Goal: Task Accomplishment & Management: Use online tool/utility

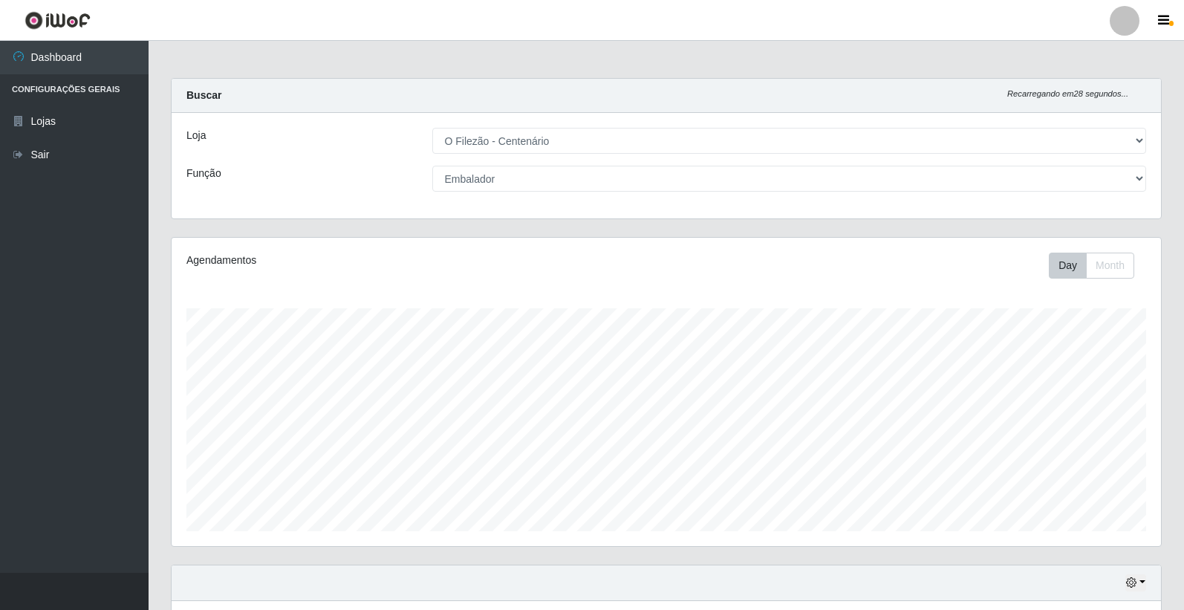
select select "203"
select select "1"
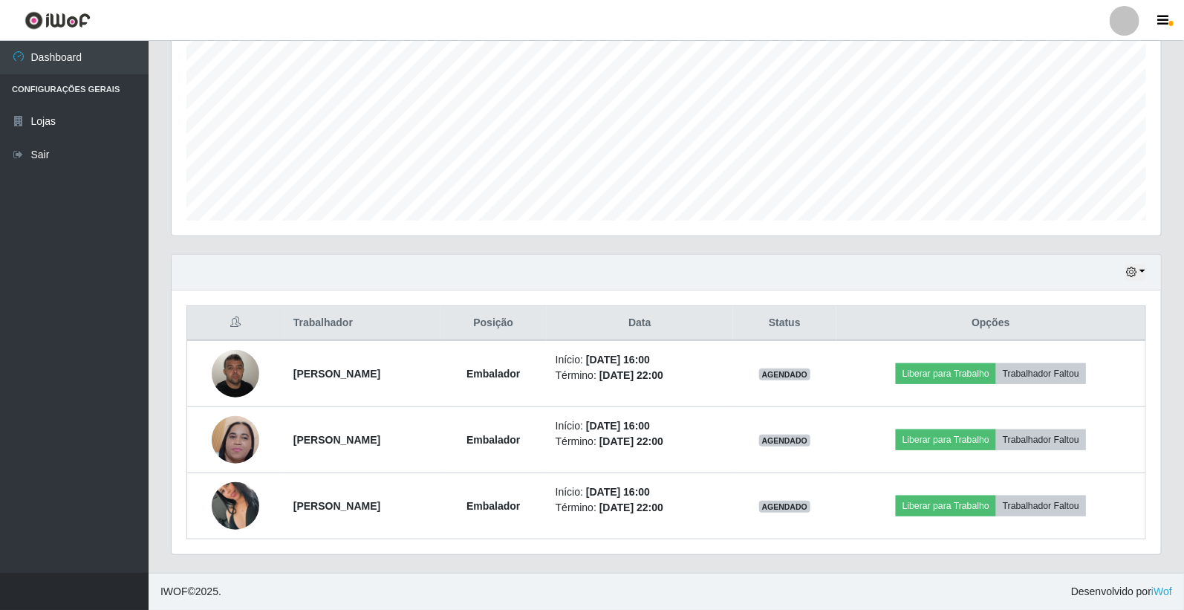
scroll to position [308, 990]
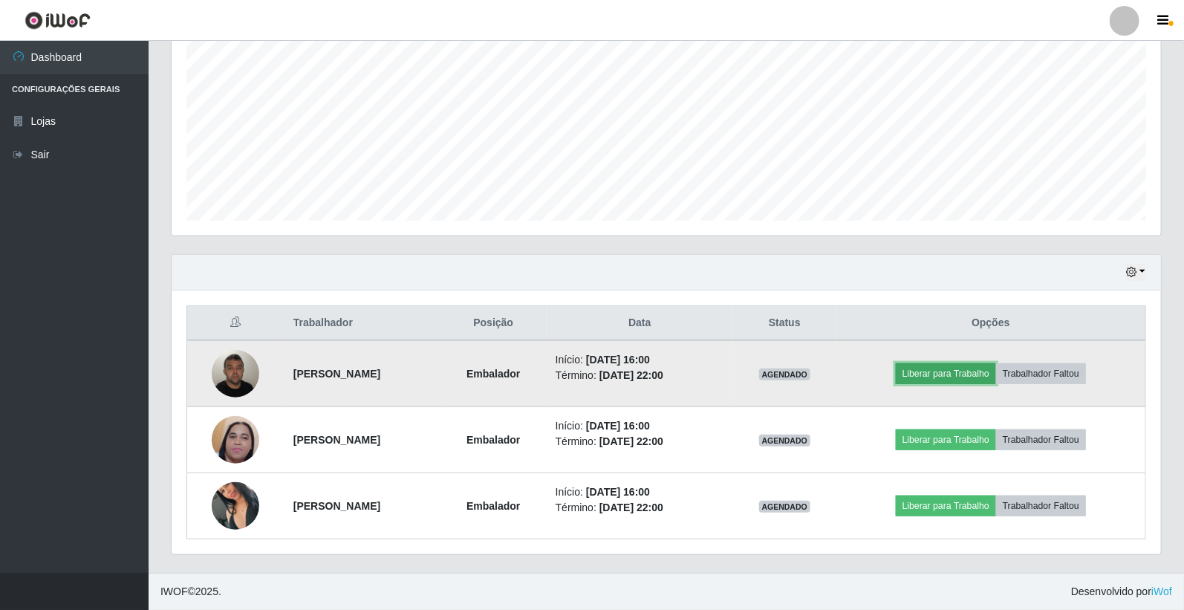
click at [946, 369] on button "Liberar para Trabalho" at bounding box center [946, 373] width 100 height 21
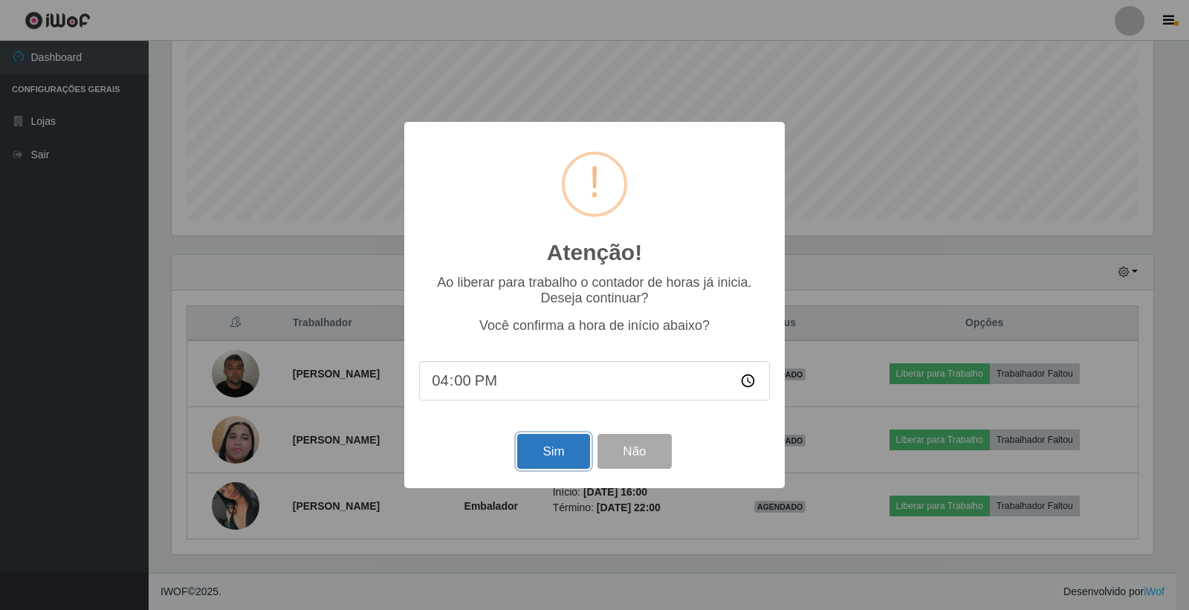
click at [550, 450] on button "Sim" at bounding box center [553, 451] width 72 height 35
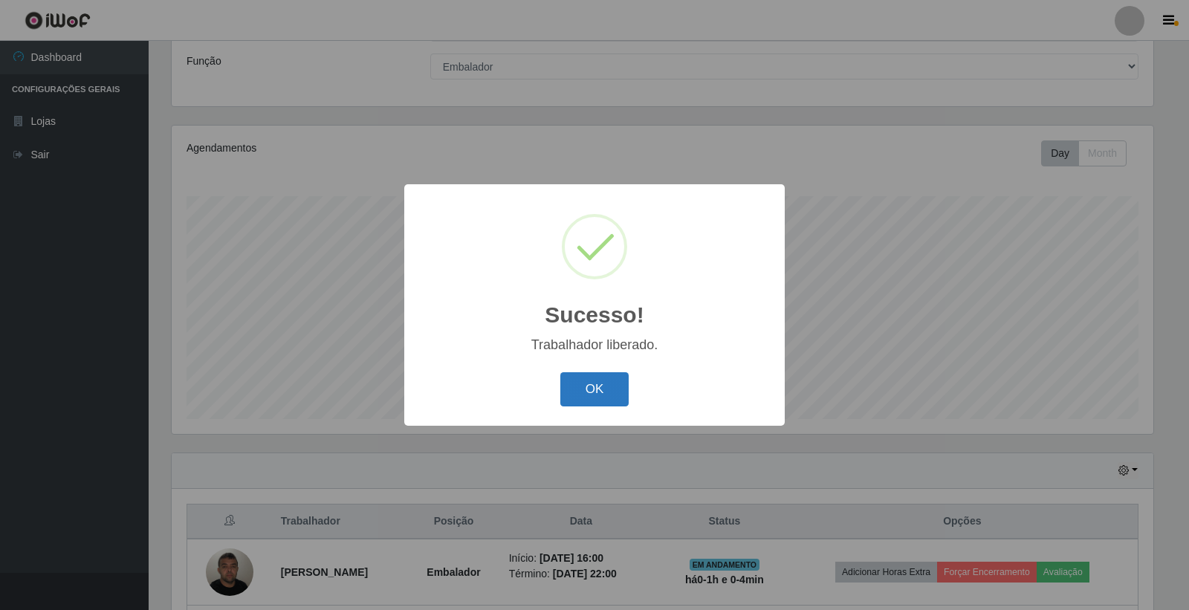
click at [589, 396] on button "OK" at bounding box center [594, 389] width 69 height 35
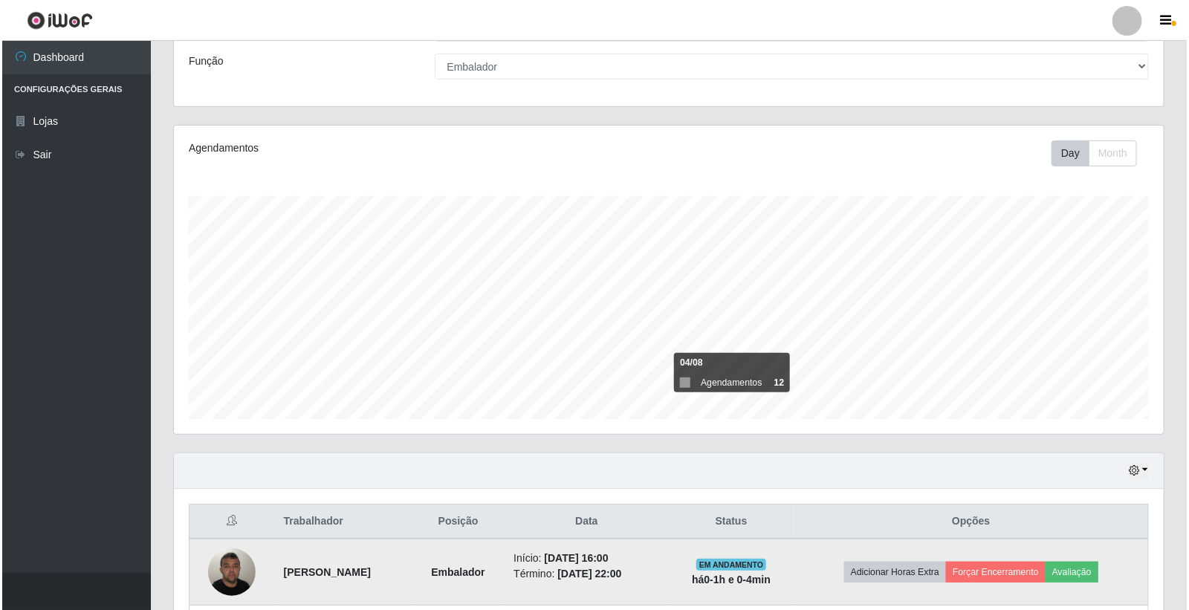
scroll to position [311, 0]
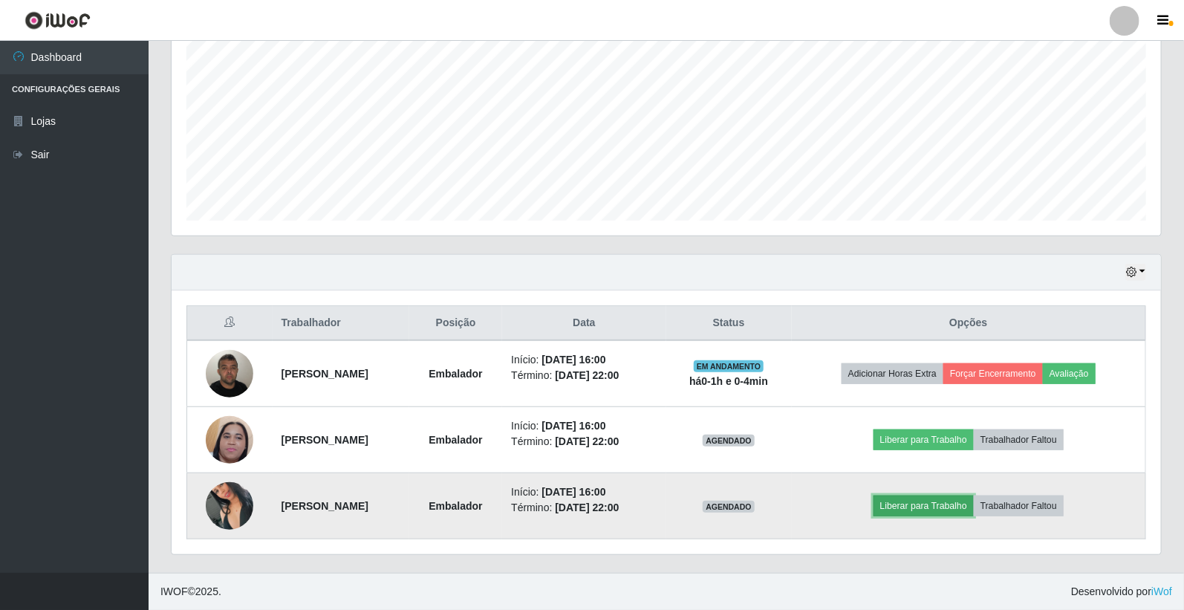
click at [953, 507] on button "Liberar para Trabalho" at bounding box center [924, 505] width 100 height 21
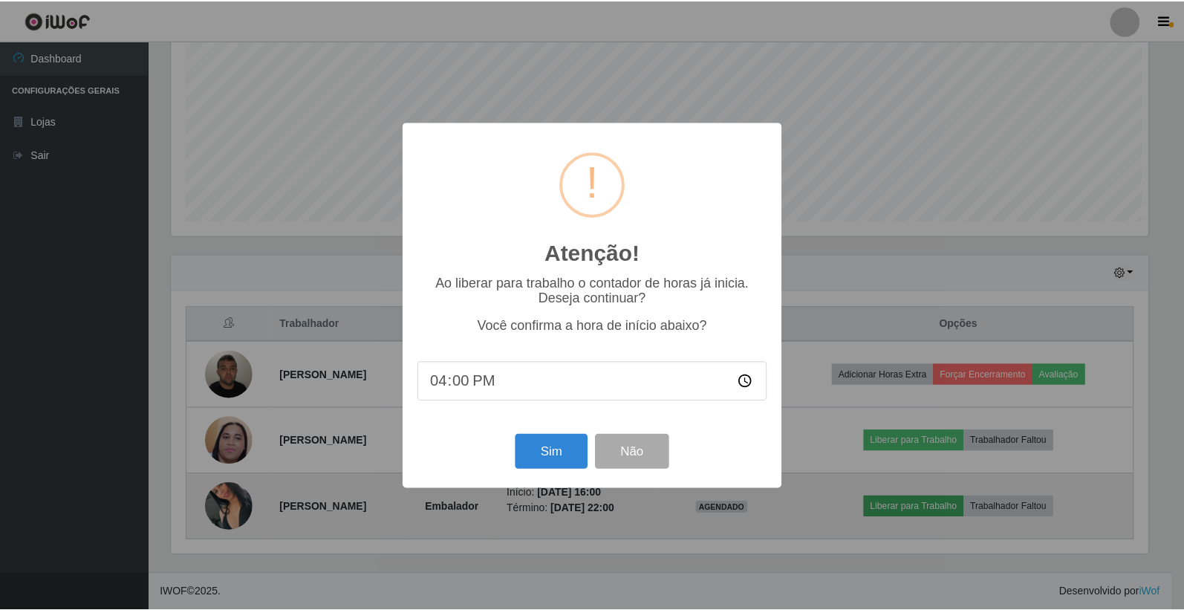
scroll to position [308, 981]
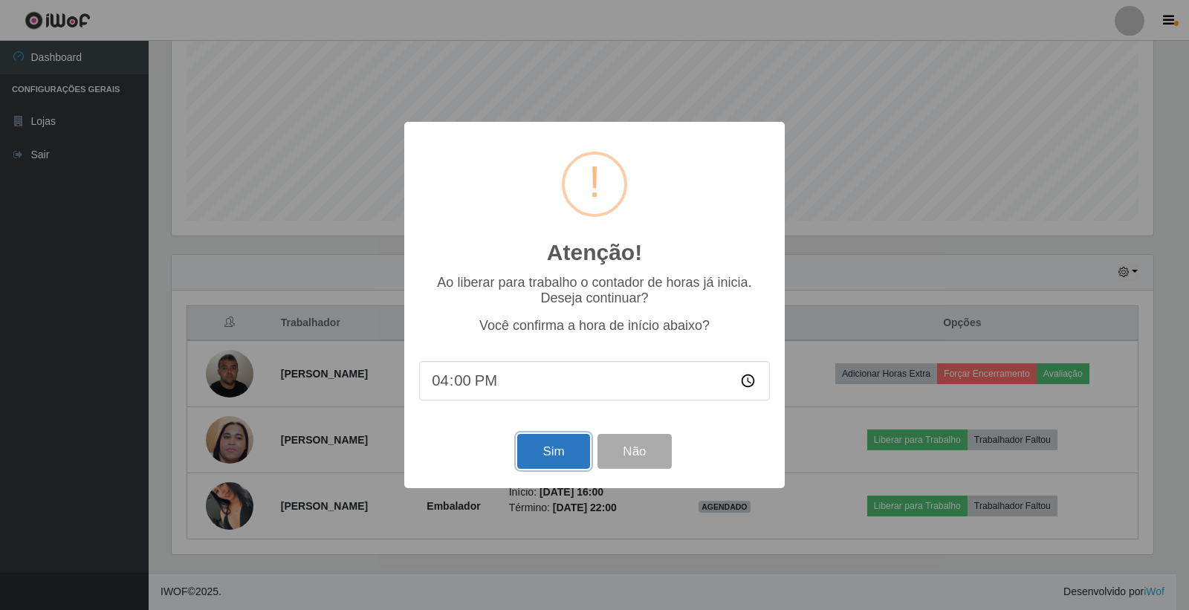
click at [548, 449] on button "Sim" at bounding box center [553, 451] width 72 height 35
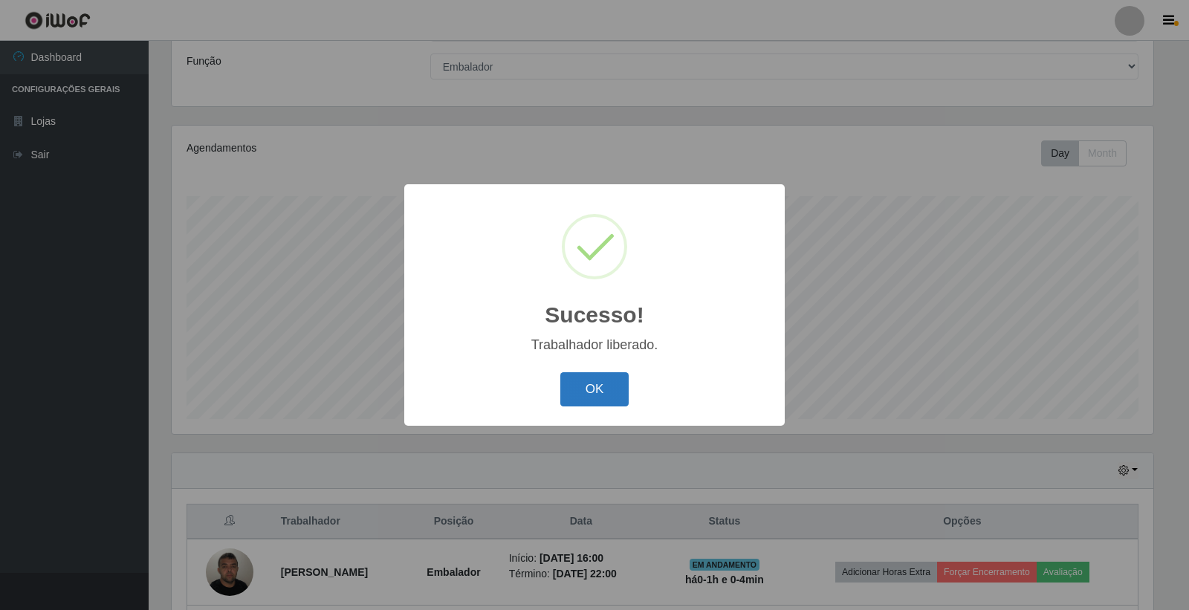
click at [574, 380] on button "OK" at bounding box center [594, 389] width 69 height 35
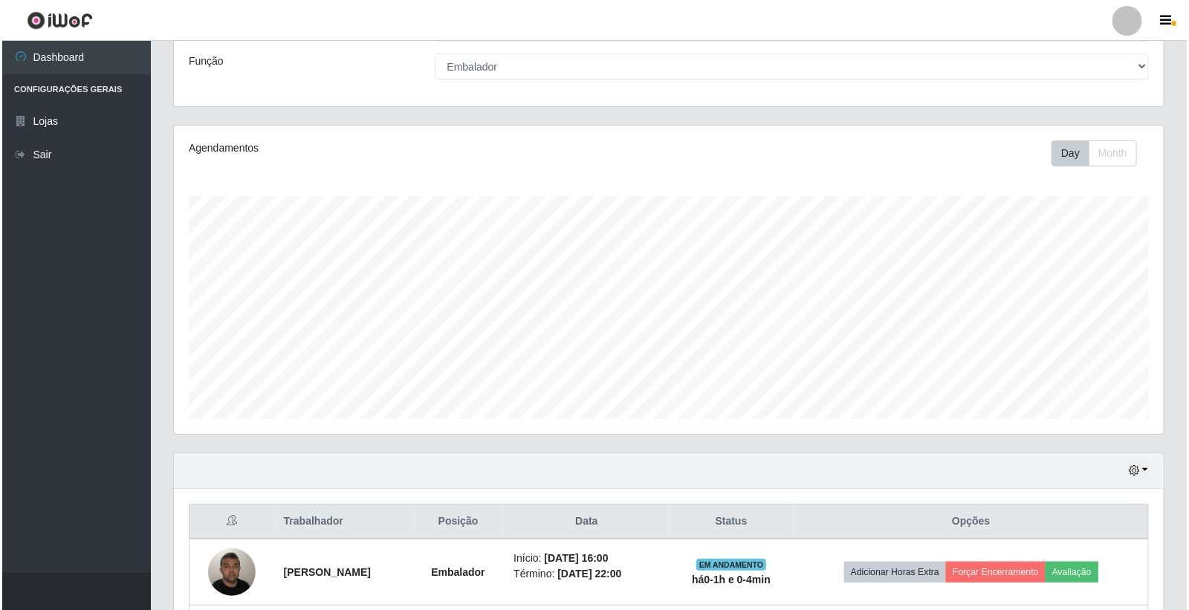
scroll to position [311, 0]
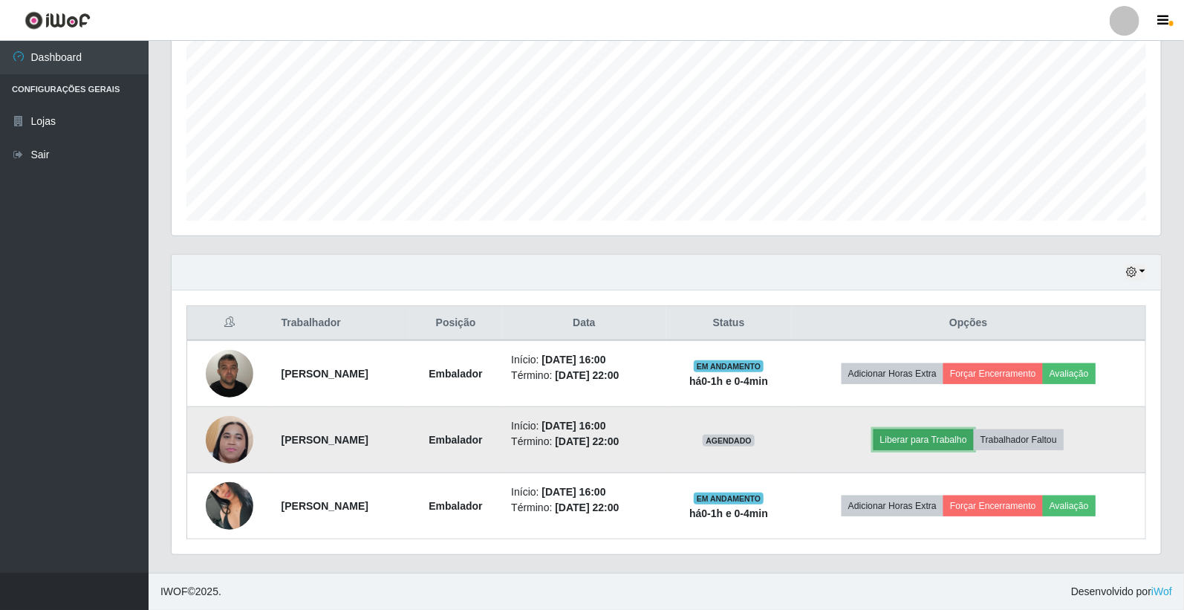
click at [923, 429] on button "Liberar para Trabalho" at bounding box center [924, 439] width 100 height 21
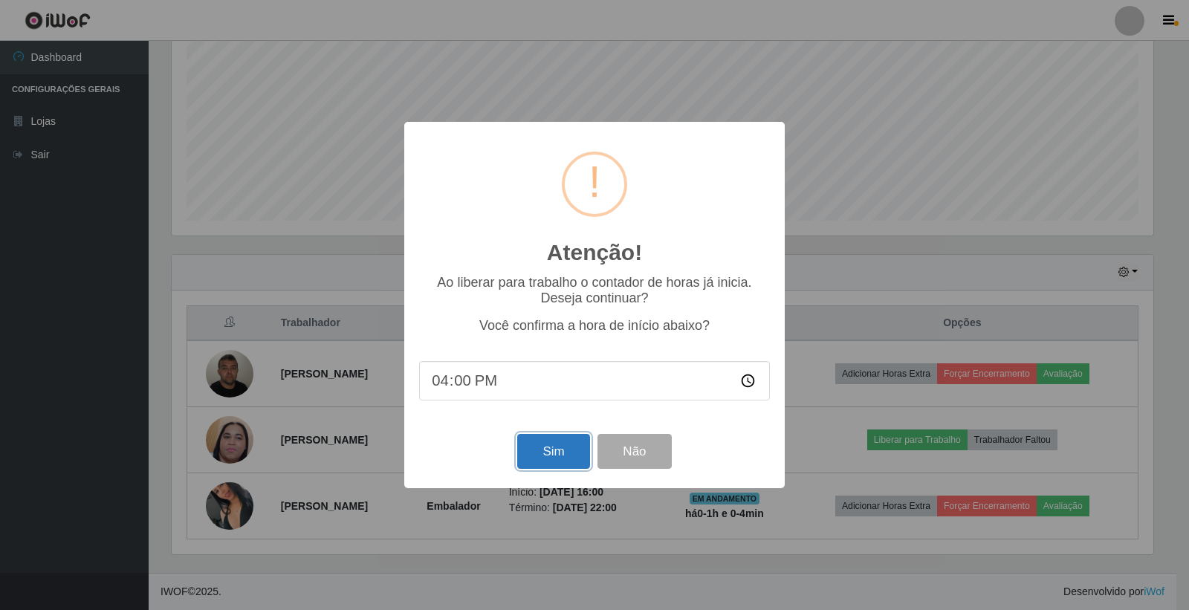
click at [554, 455] on button "Sim" at bounding box center [553, 451] width 72 height 35
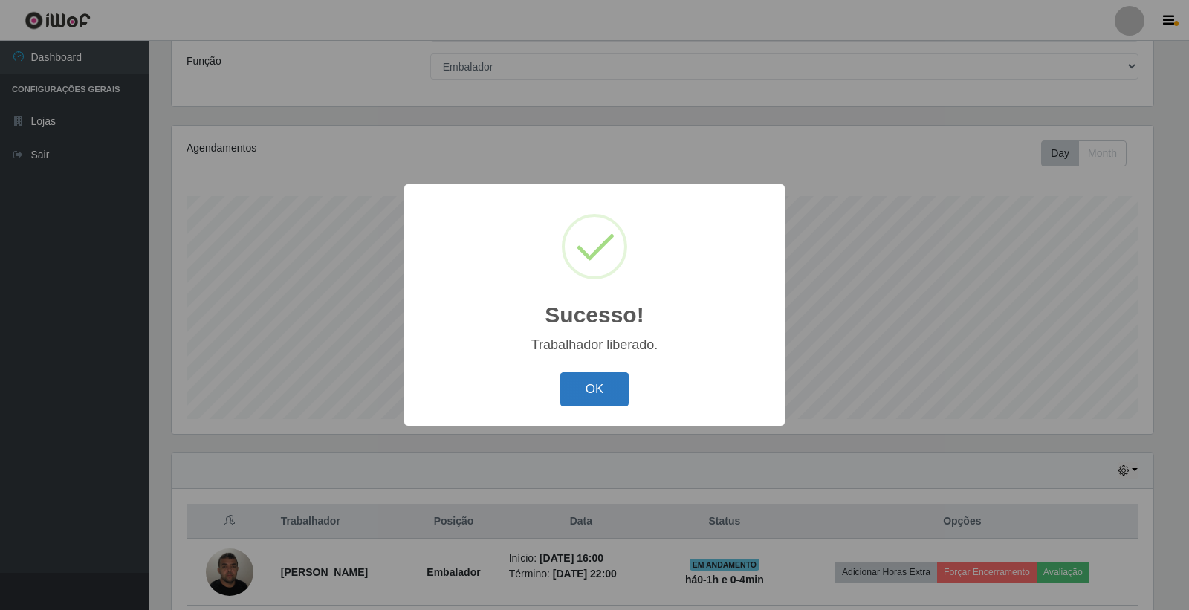
click at [602, 397] on button "OK" at bounding box center [594, 389] width 69 height 35
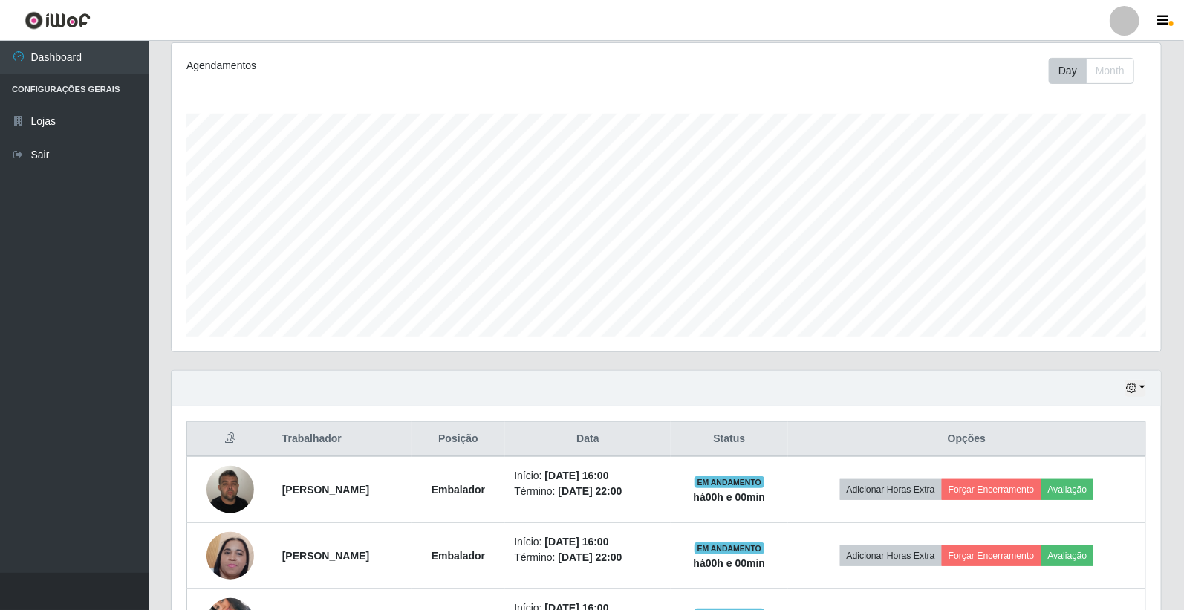
scroll to position [311, 0]
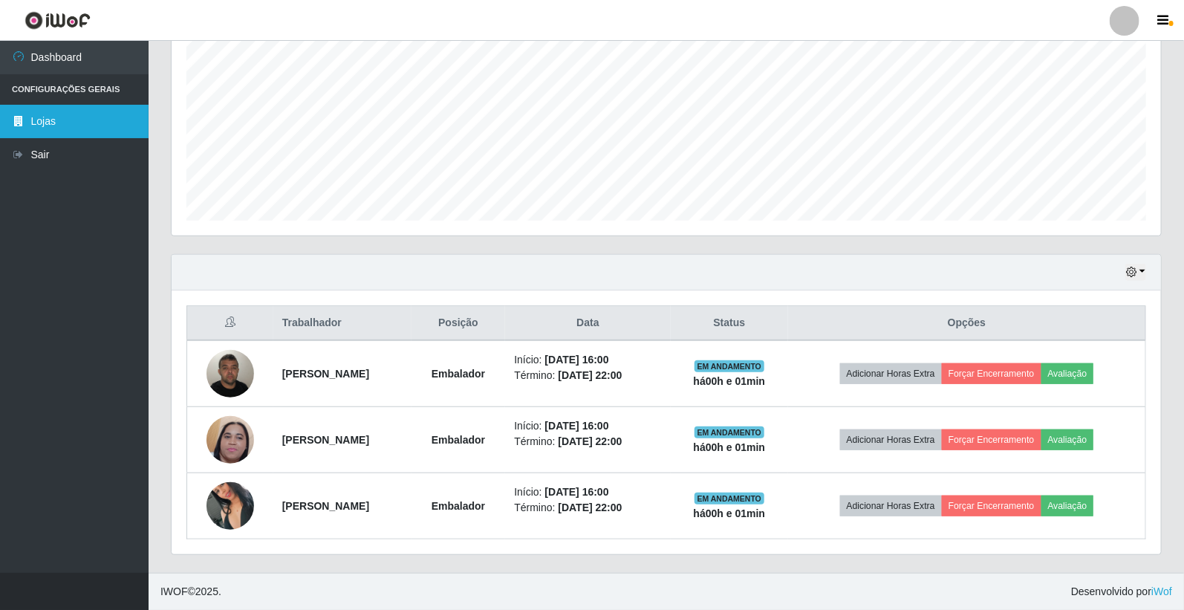
click at [42, 120] on link "Lojas" at bounding box center [74, 121] width 149 height 33
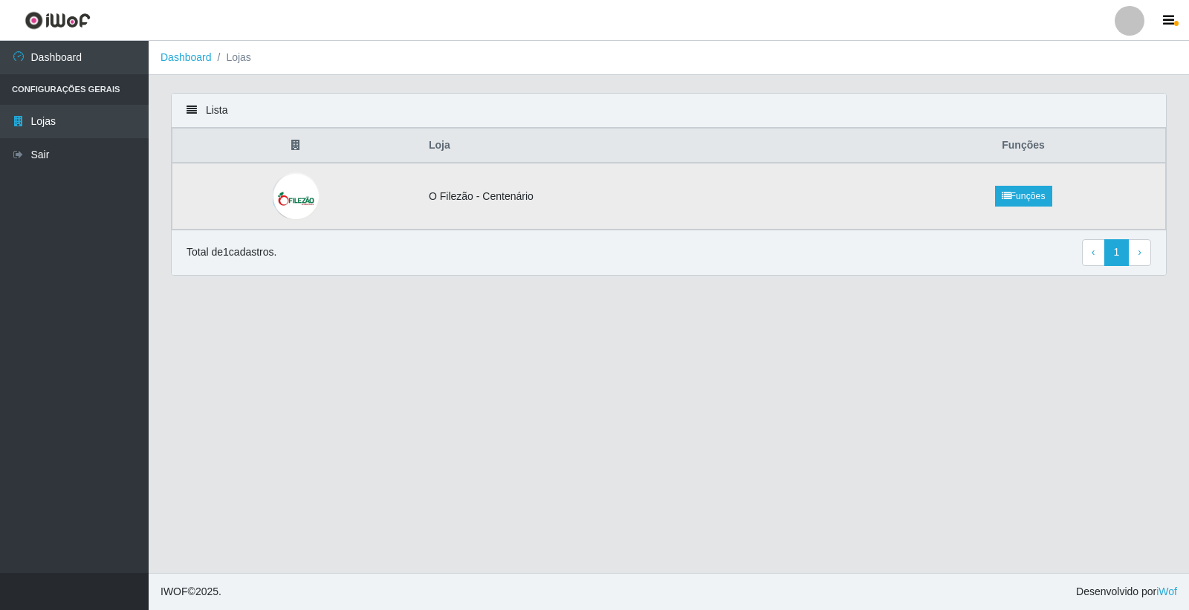
click at [284, 204] on img at bounding box center [296, 196] width 47 height 48
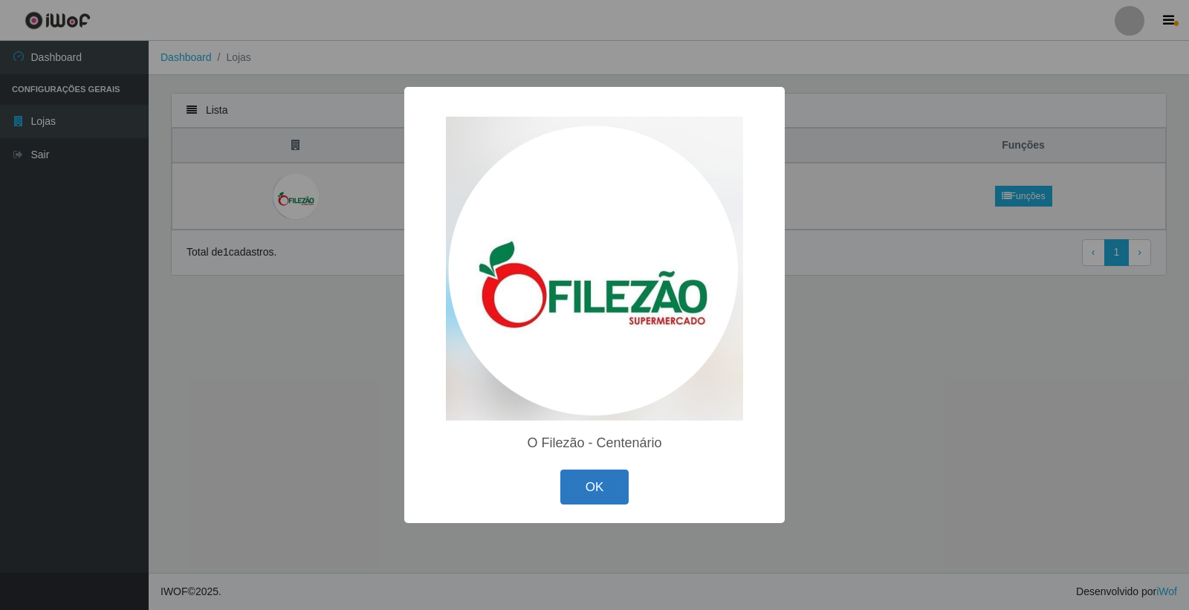
click at [589, 491] on button "OK" at bounding box center [594, 486] width 69 height 35
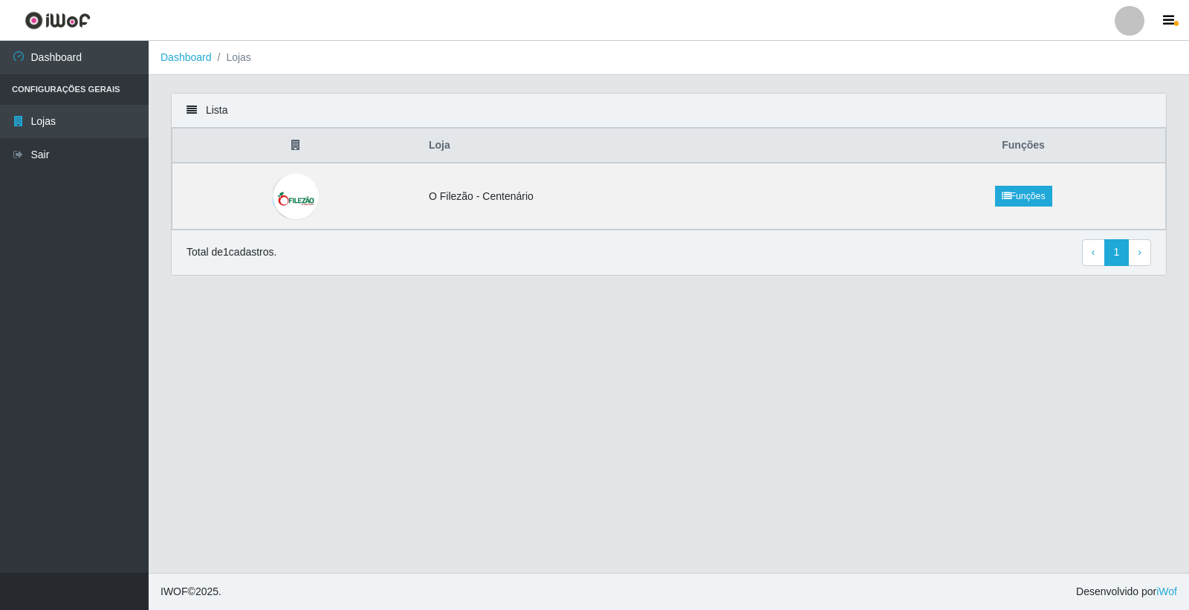
click at [201, 120] on div "Lista" at bounding box center [669, 111] width 994 height 34
click at [179, 108] on div "Lista" at bounding box center [669, 111] width 994 height 34
click at [273, 94] on div "Lista" at bounding box center [669, 111] width 994 height 34
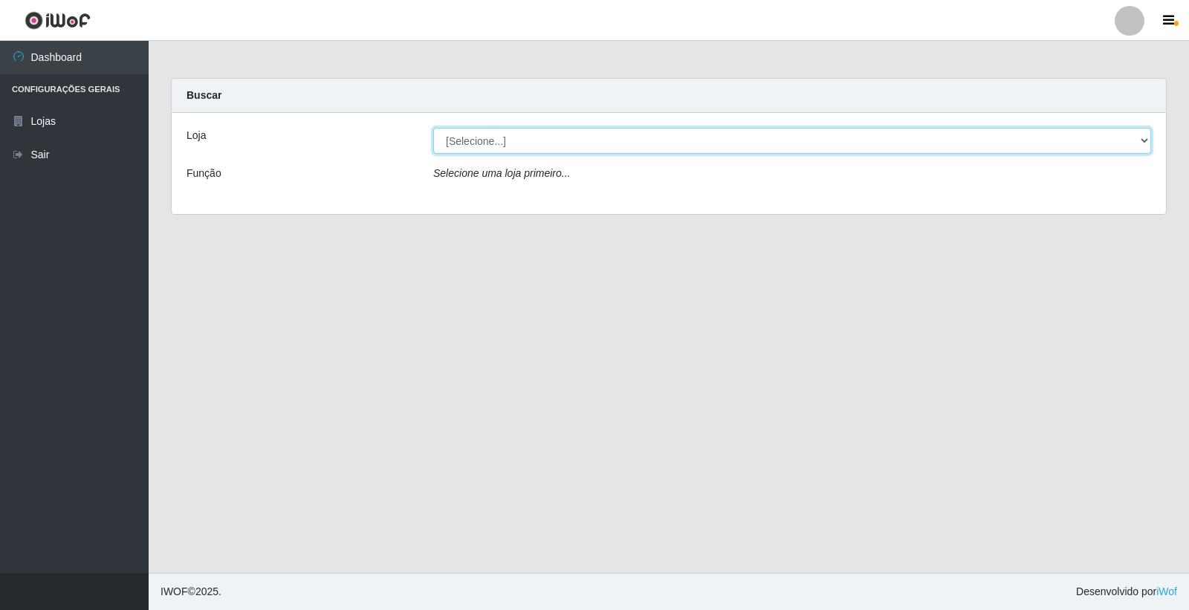
click at [458, 134] on select "[Selecione...] O Filezão - Centenário" at bounding box center [792, 141] width 718 height 26
select select "203"
click at [433, 128] on select "[Selecione...] O Filezão - Centenário" at bounding box center [792, 141] width 718 height 26
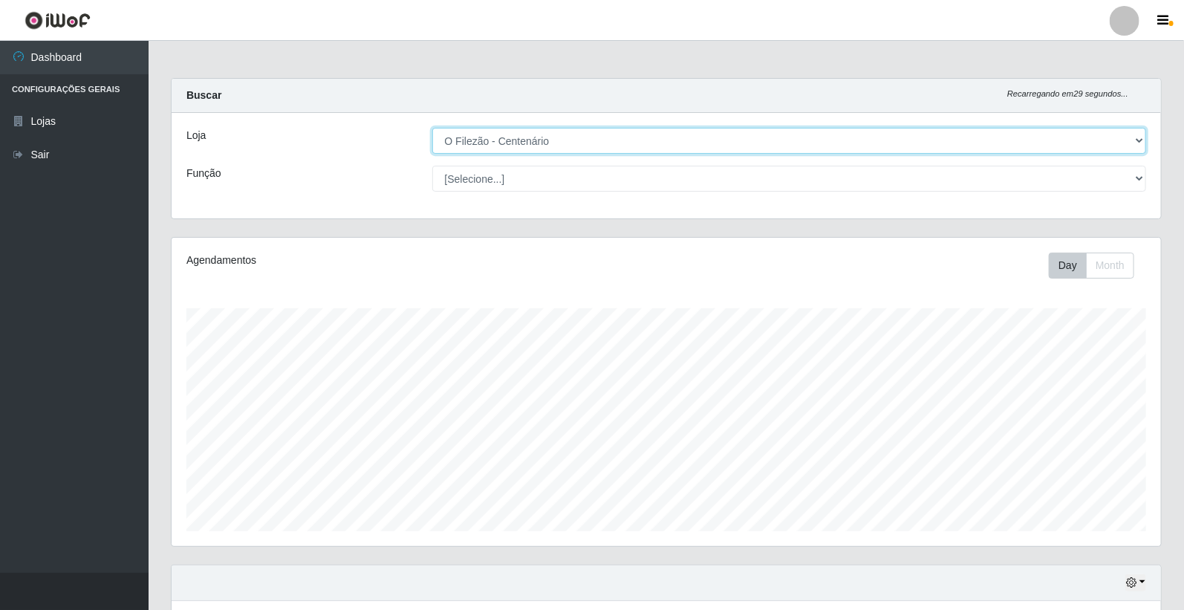
scroll to position [308, 990]
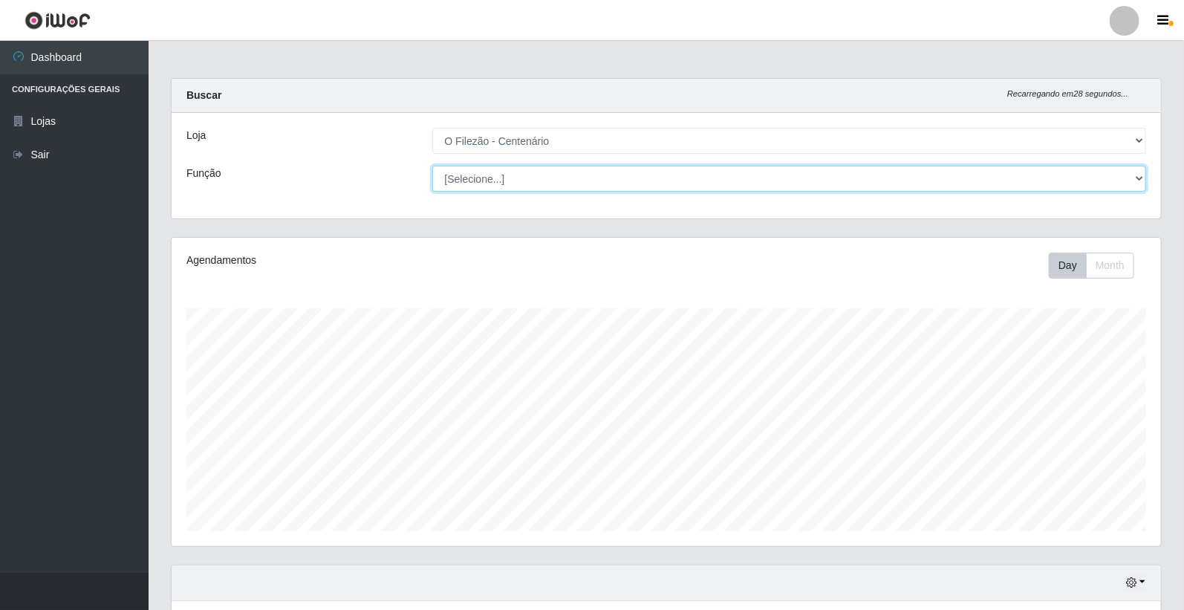
click at [474, 183] on select "[Selecione...] Auxiliar de Estacionamento Auxiliar de Estacionamento + Auxiliar…" at bounding box center [789, 179] width 715 height 26
select select "1"
click at [432, 166] on select "[Selecione...] Auxiliar de Estacionamento Auxiliar de Estacionamento + Auxiliar…" at bounding box center [789, 179] width 715 height 26
